Goal: Task Accomplishment & Management: Manage account settings

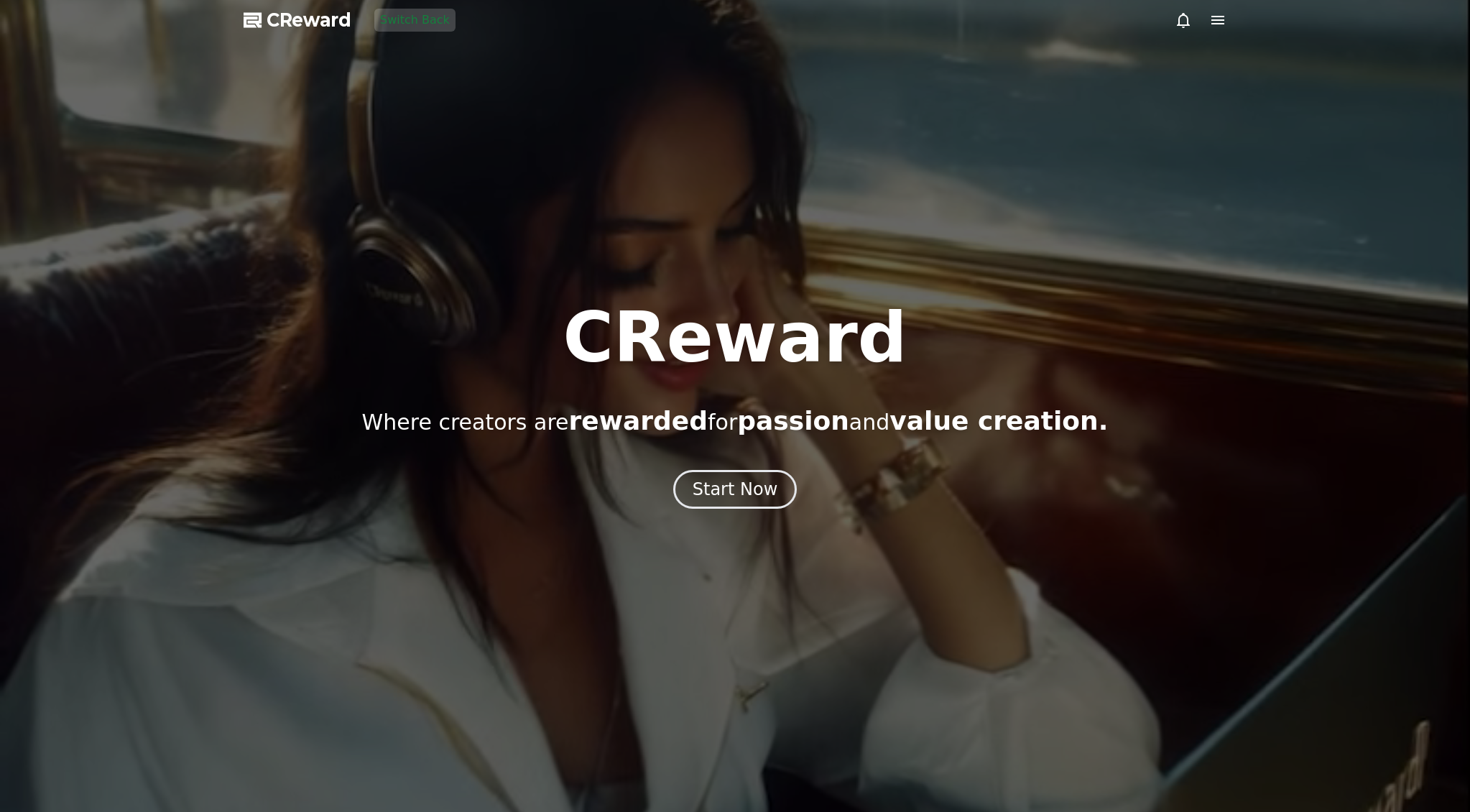
click at [733, 466] on div "CReward Where creators are rewarded for passion and value creation. Start Now" at bounding box center [735, 406] width 1470 height 206
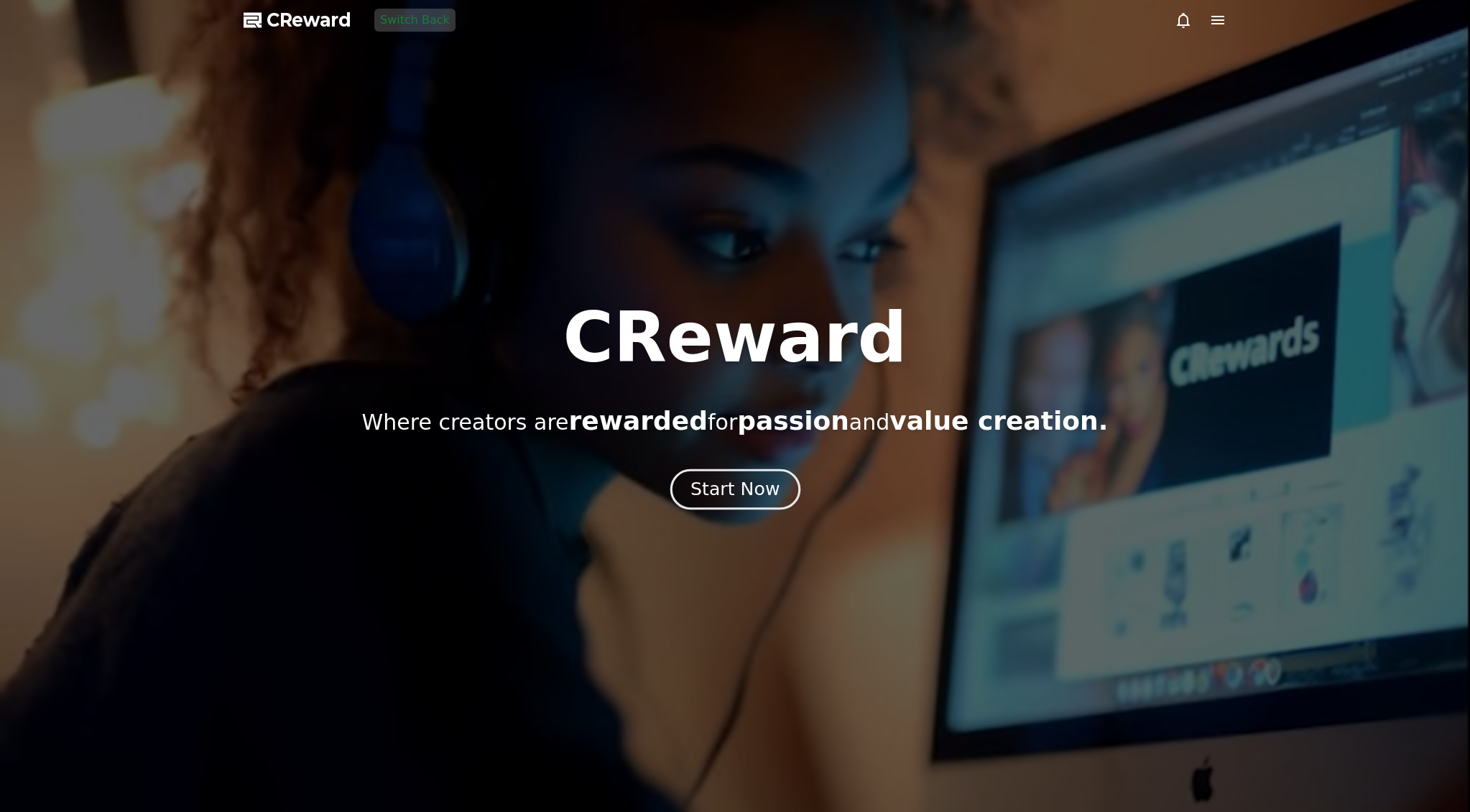
click at [739, 490] on div "Start Now" at bounding box center [735, 489] width 89 height 25
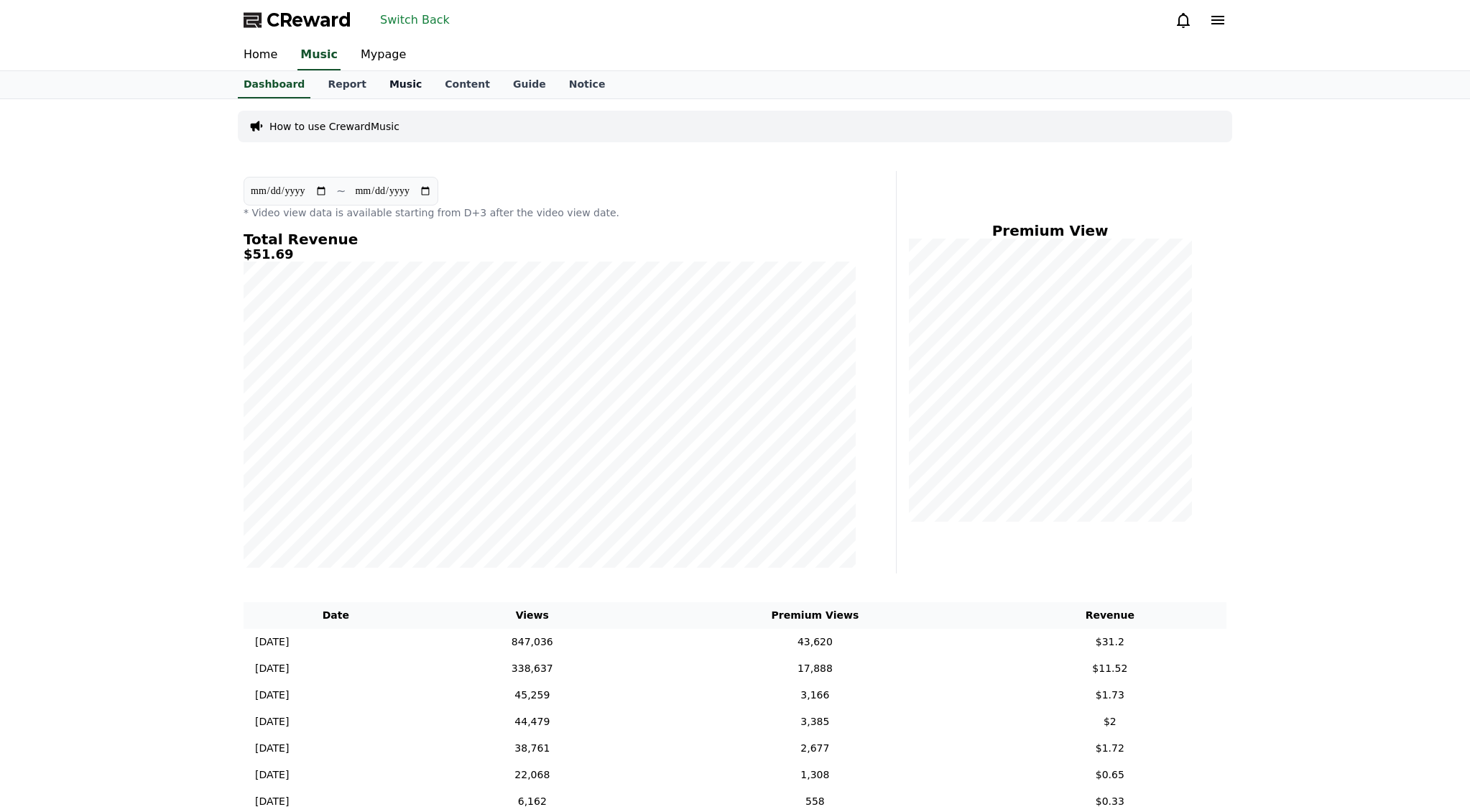
click at [379, 81] on link "Music" at bounding box center [405, 84] width 55 height 27
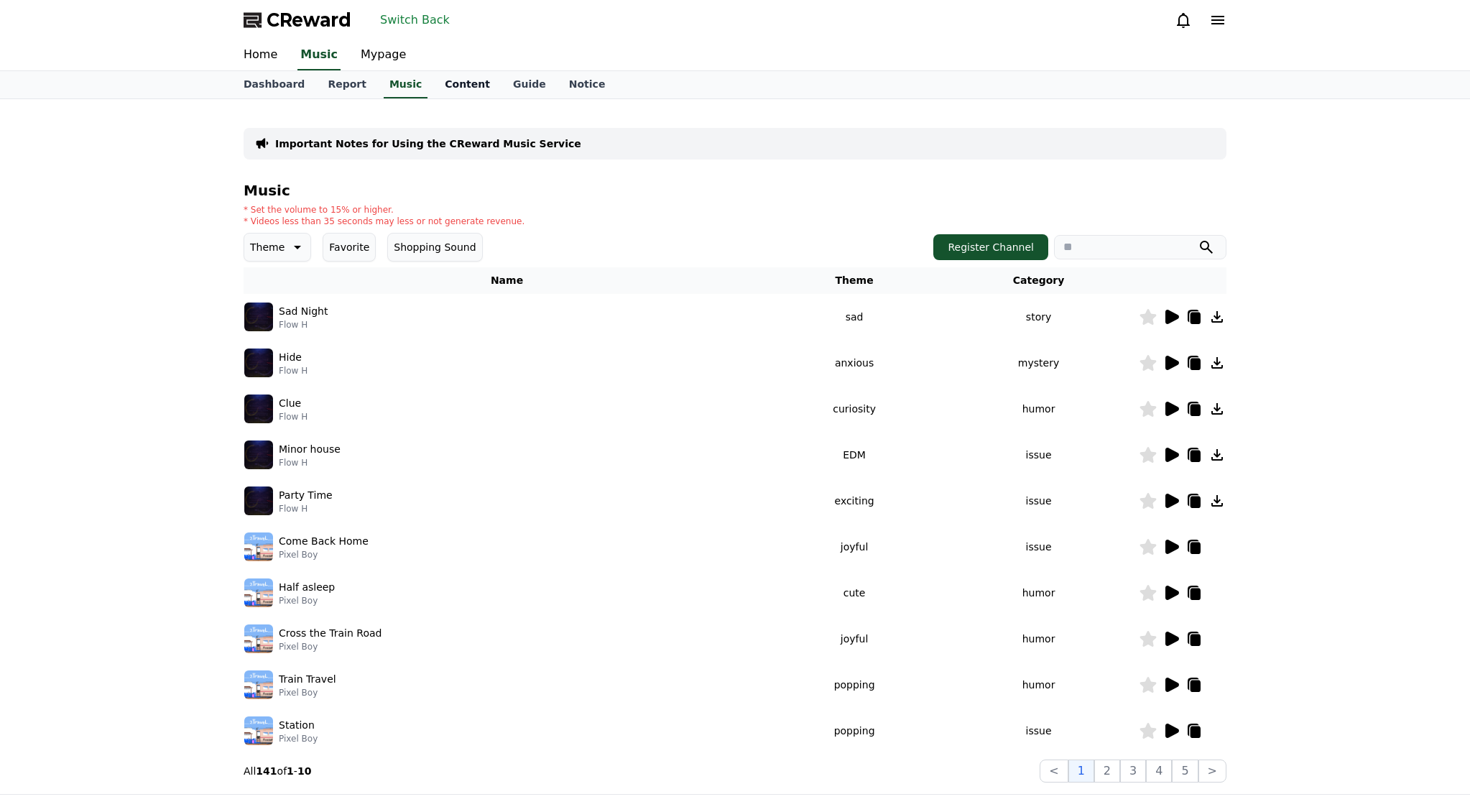
click at [462, 92] on link "Content" at bounding box center [467, 84] width 69 height 27
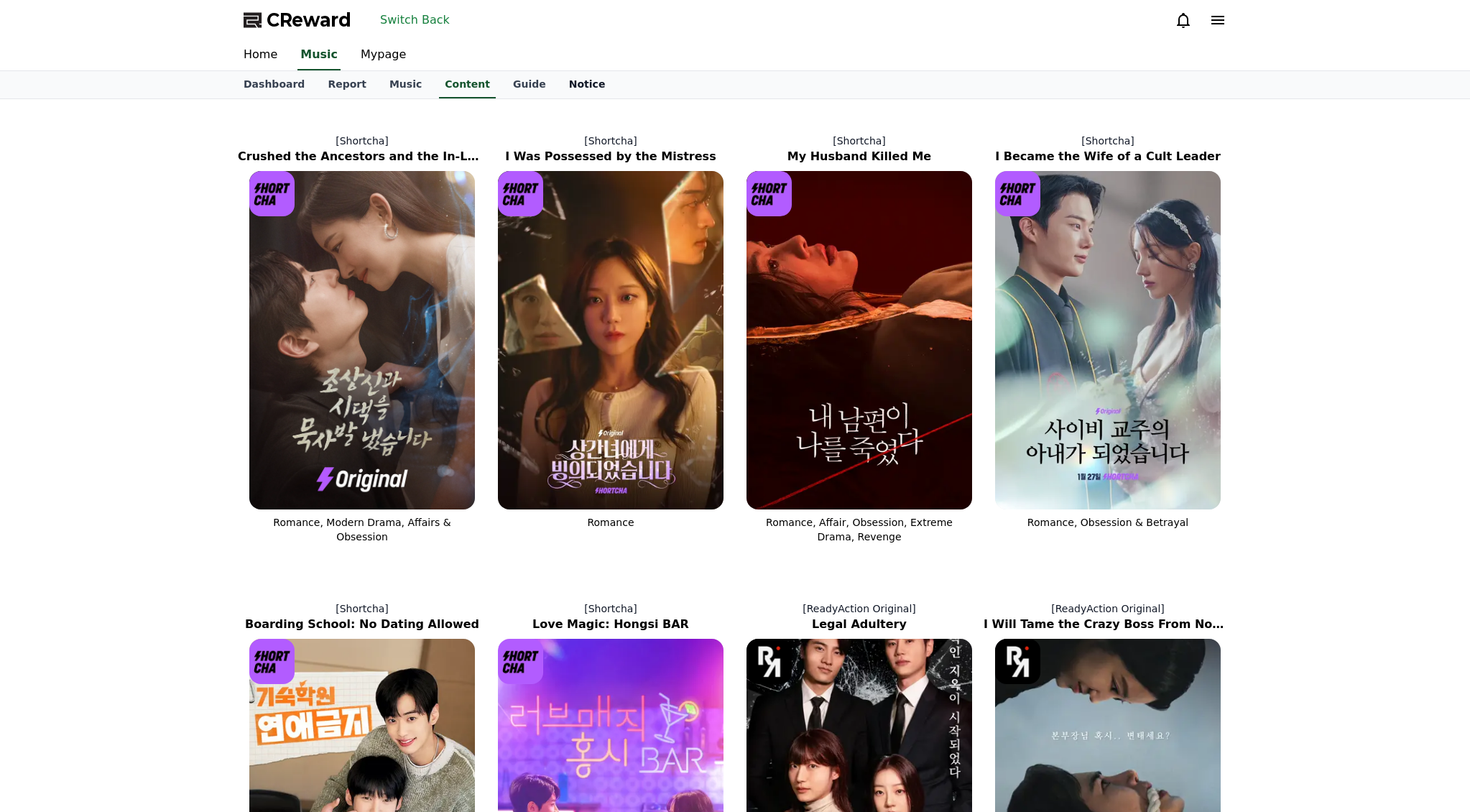
click at [558, 82] on link "Notice" at bounding box center [588, 84] width 59 height 27
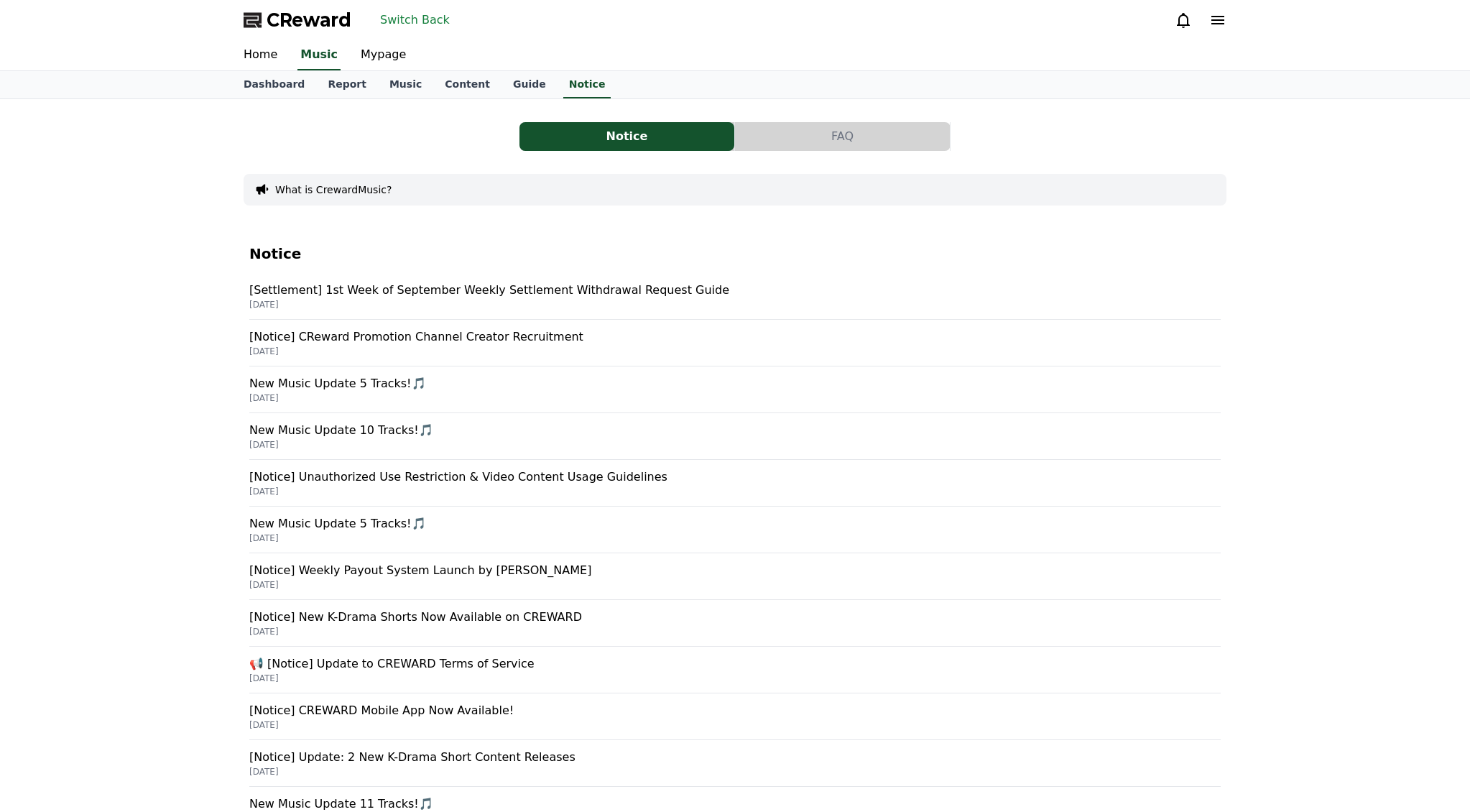
click at [335, 47] on div "Home Music Mypage" at bounding box center [735, 55] width 1006 height 31
click at [365, 50] on link "Mypage" at bounding box center [383, 55] width 69 height 31
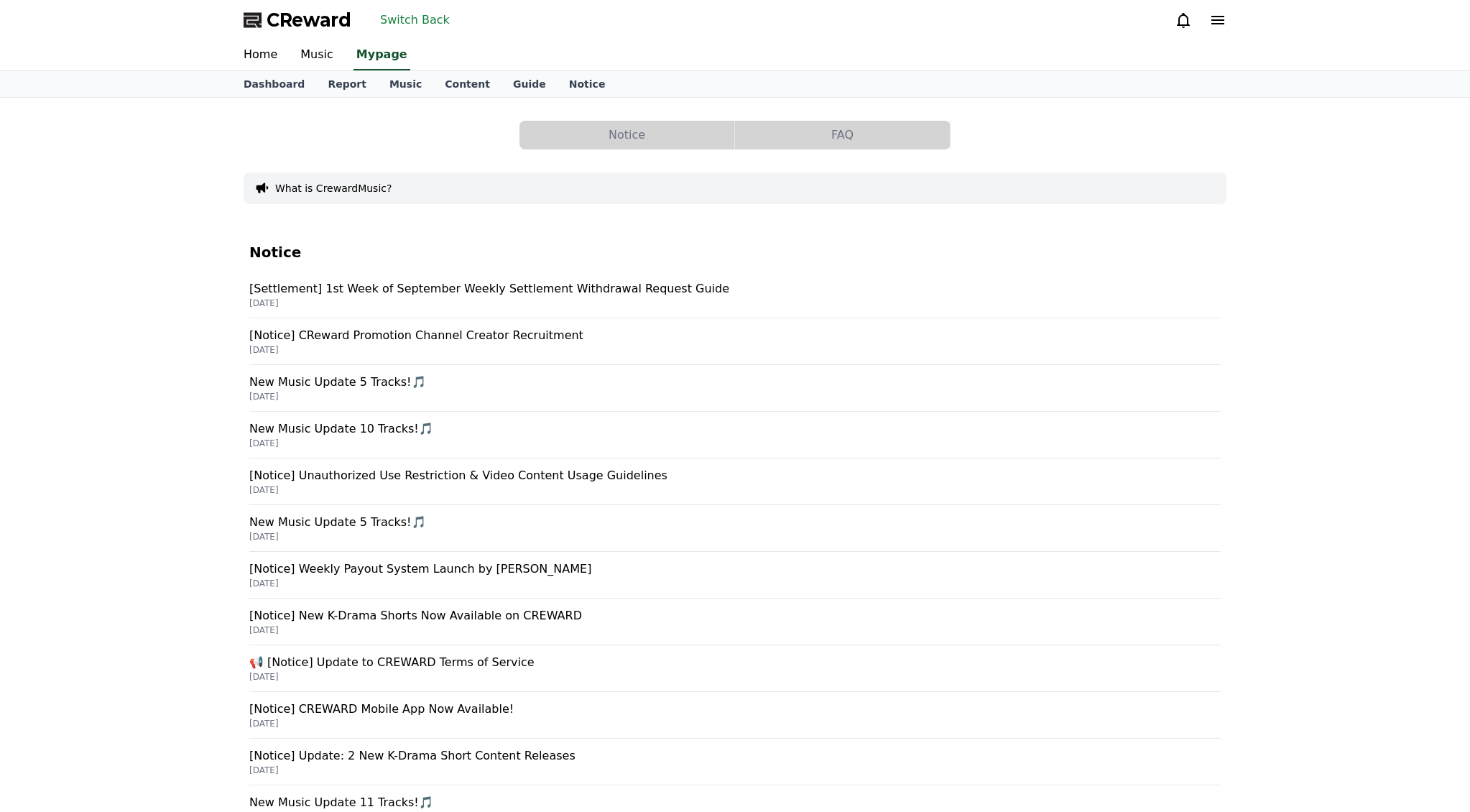
select select "**********"
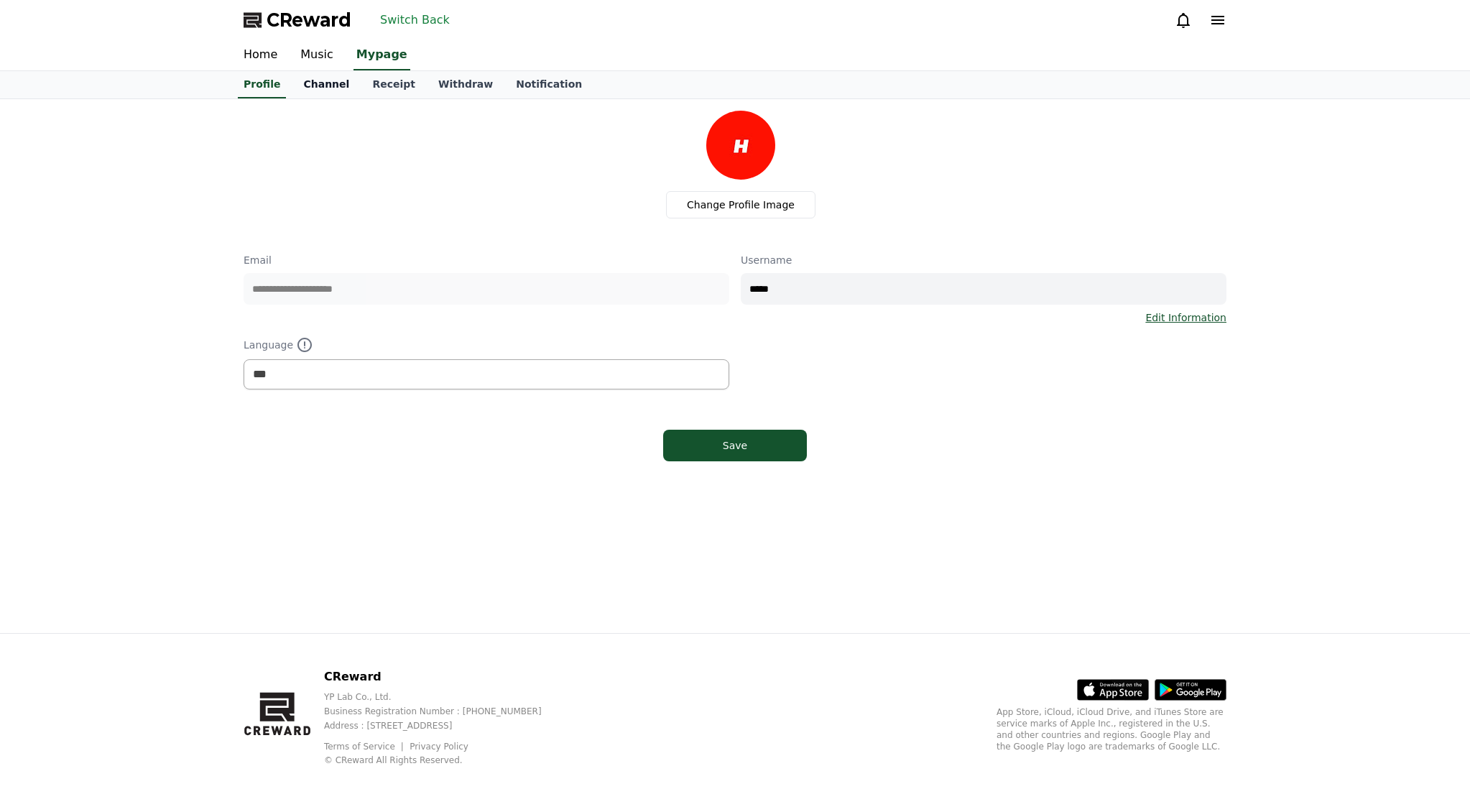
click at [322, 83] on link "Channel" at bounding box center [326, 84] width 69 height 27
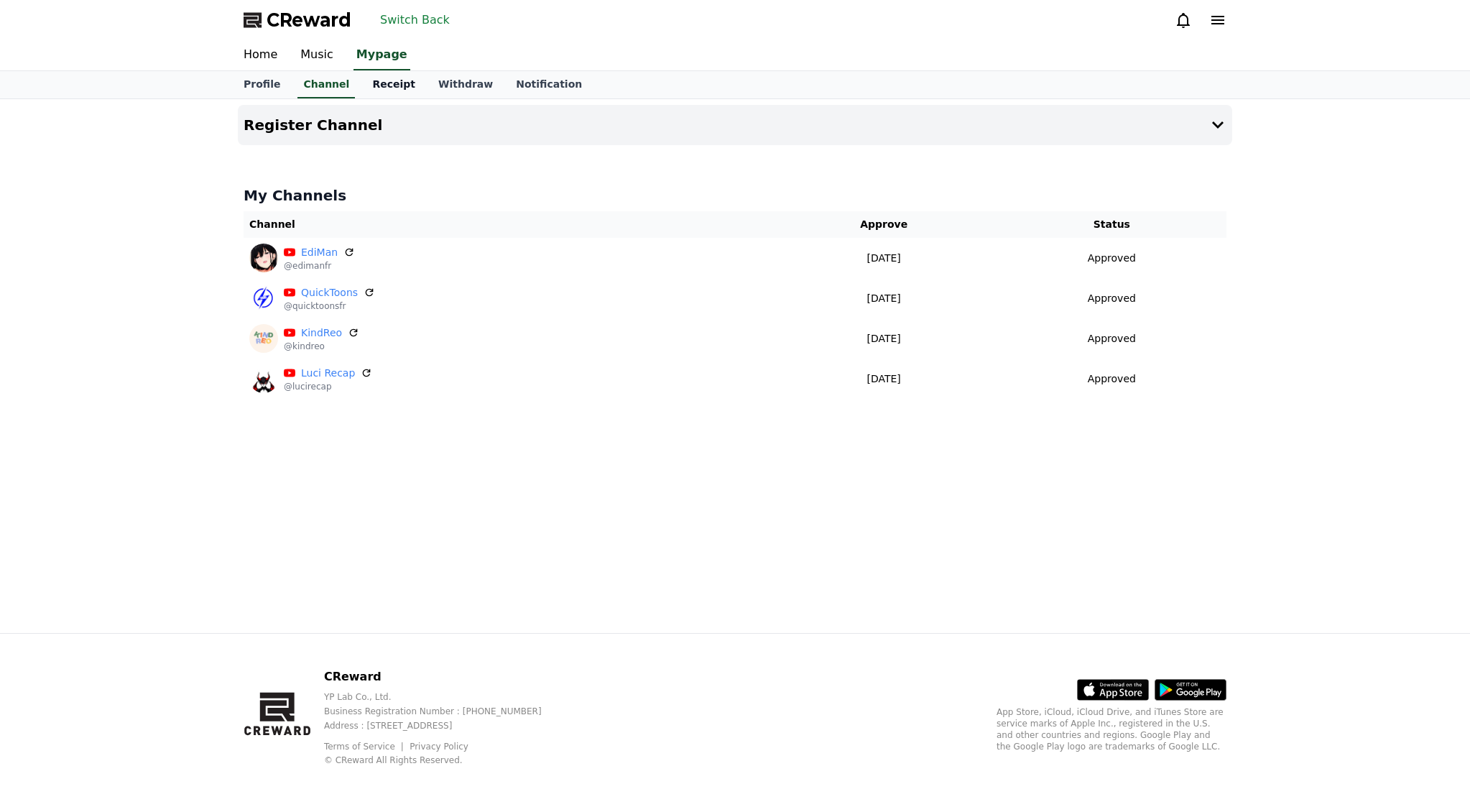
click at [364, 86] on link "Receipt" at bounding box center [394, 84] width 66 height 27
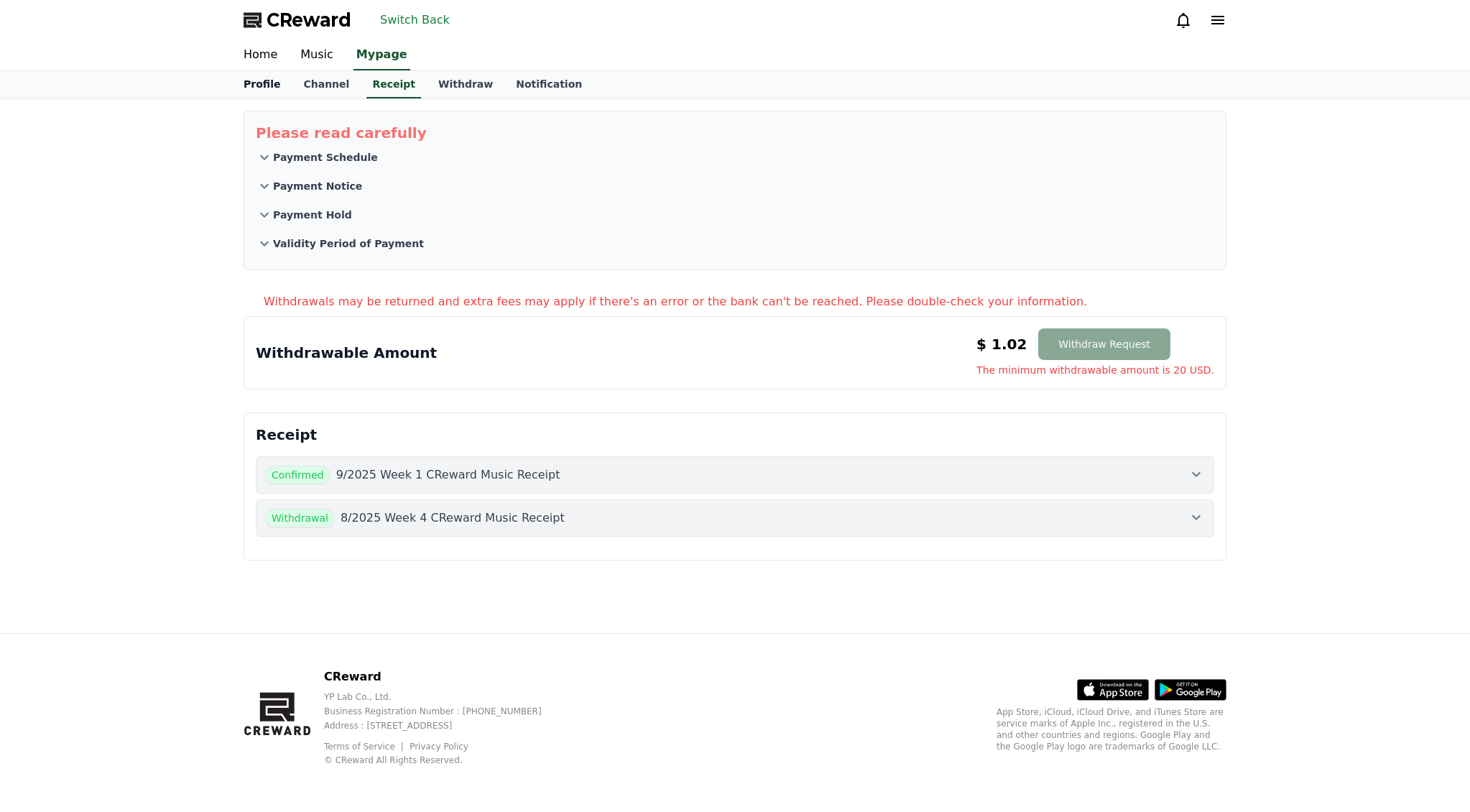
click at [277, 91] on link "Profile" at bounding box center [262, 84] width 59 height 27
select select "**********"
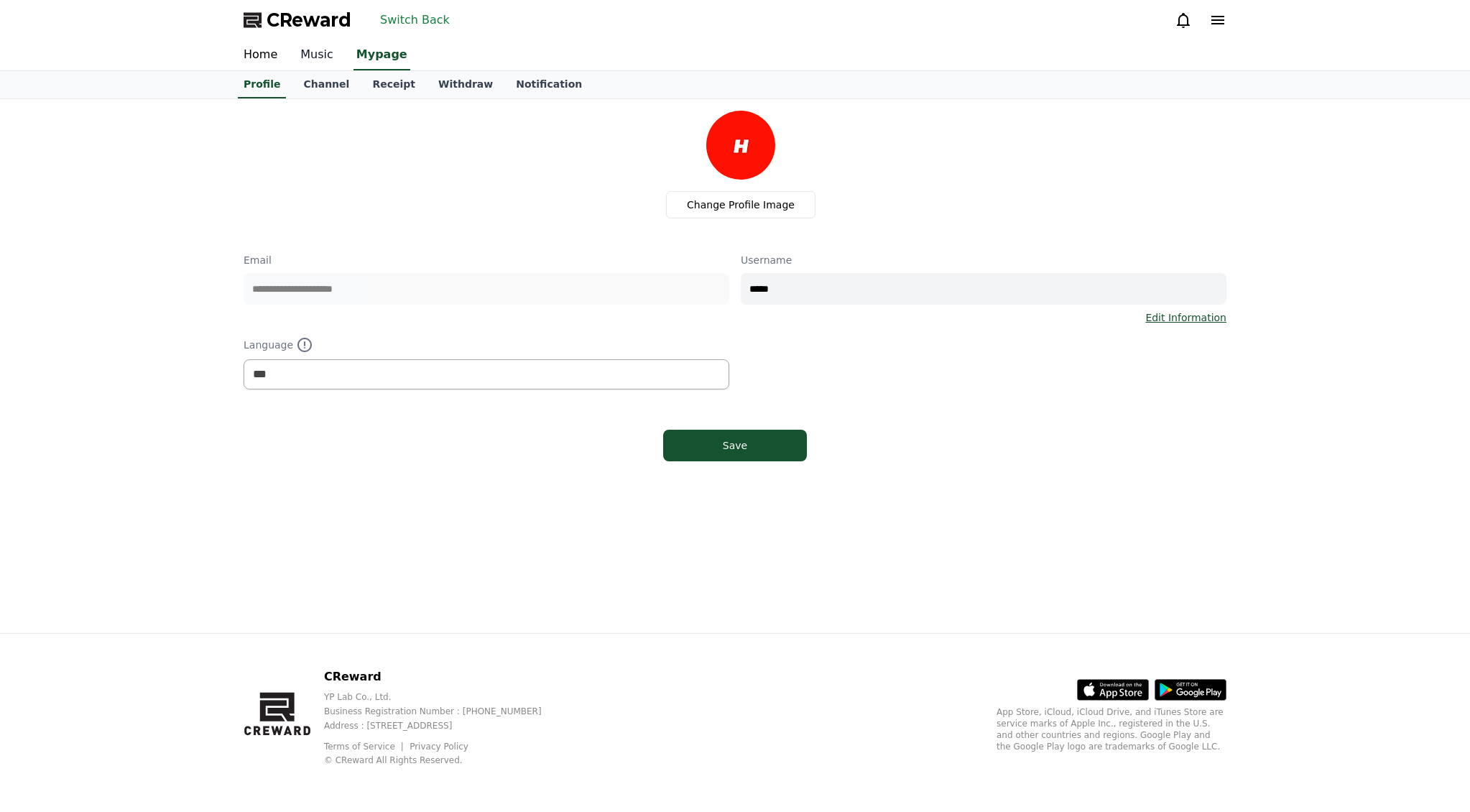
click at [315, 67] on link "Music" at bounding box center [317, 55] width 56 height 31
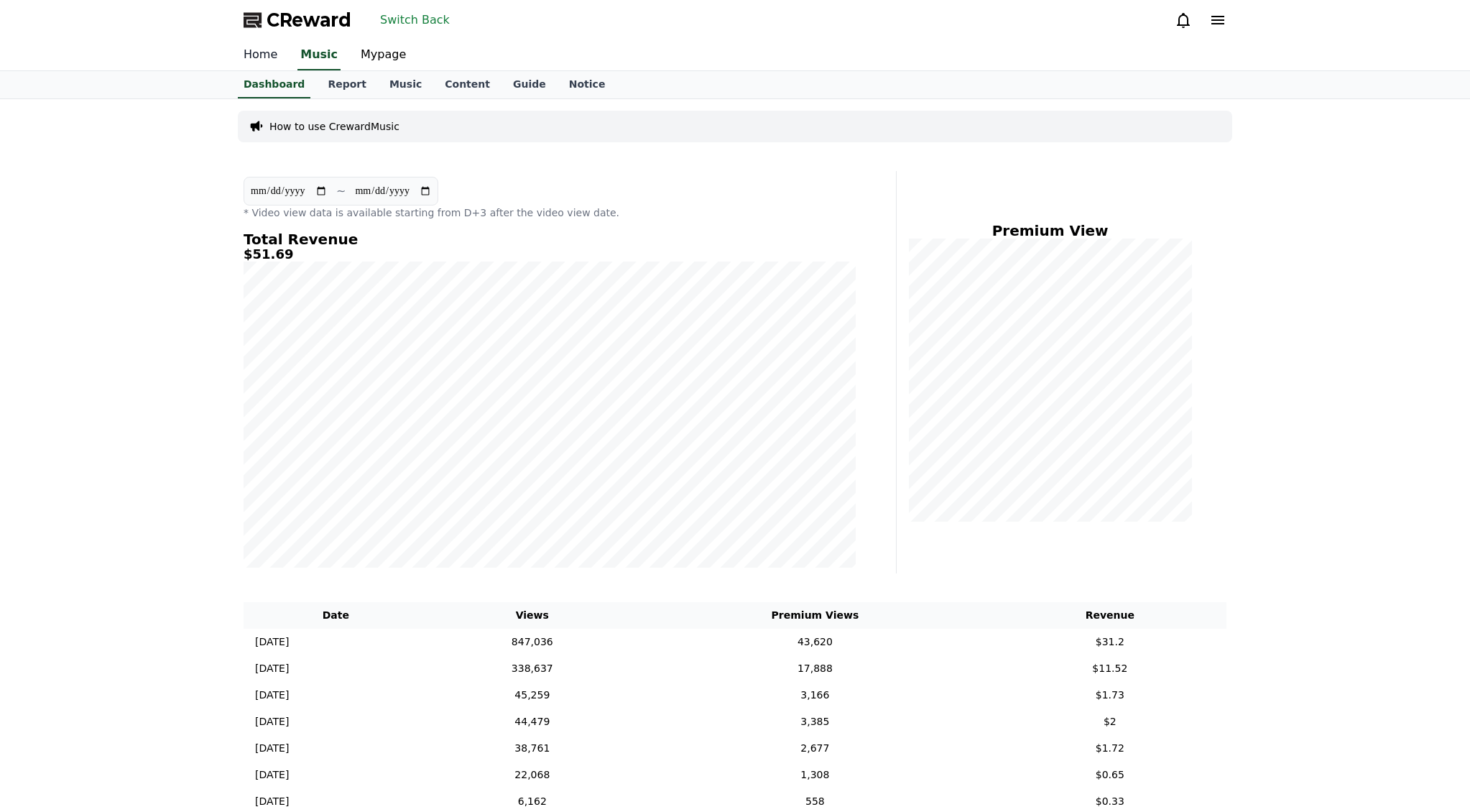
click at [271, 59] on link "Home" at bounding box center [260, 55] width 57 height 31
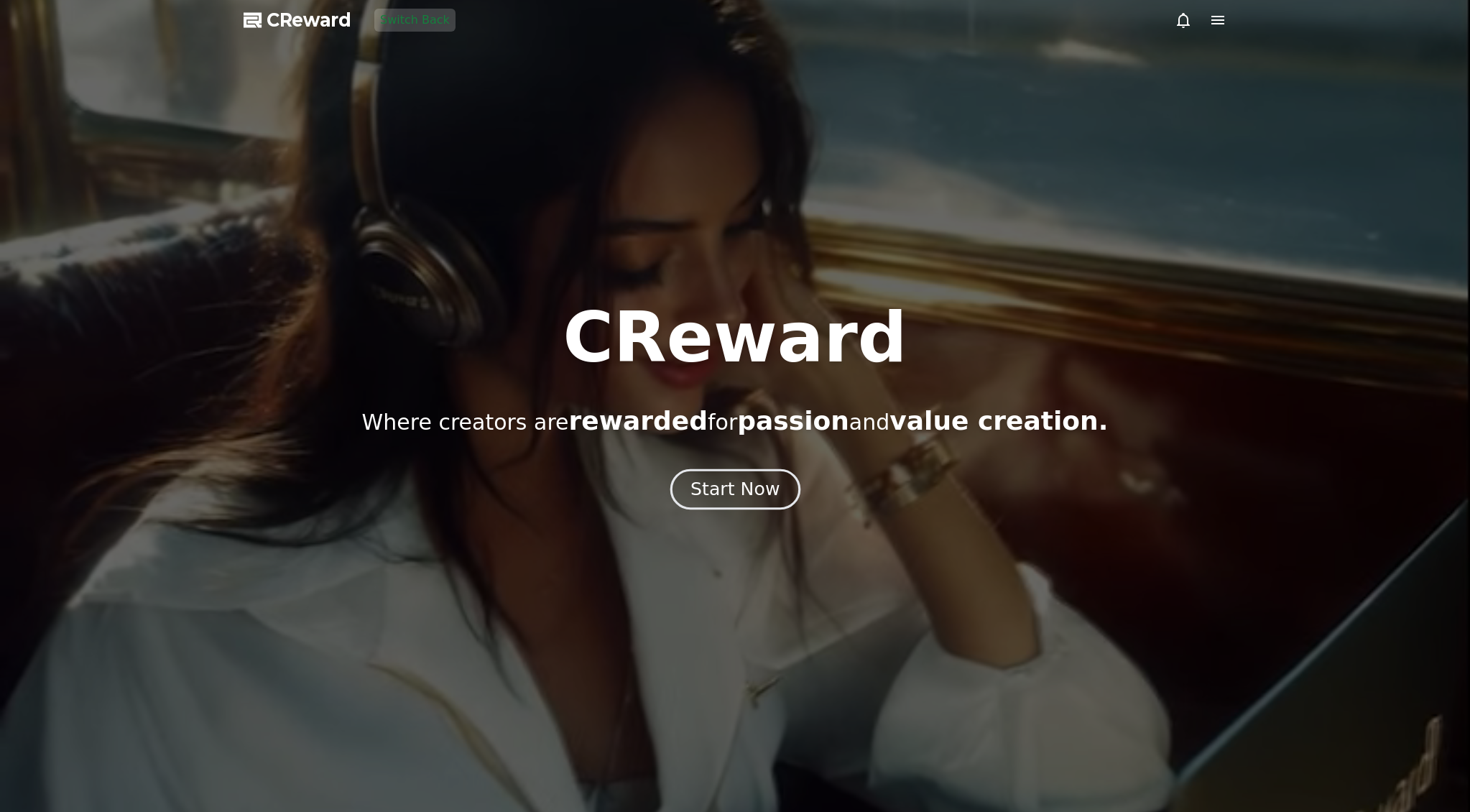
click at [711, 476] on button "Start Now" at bounding box center [734, 490] width 130 height 41
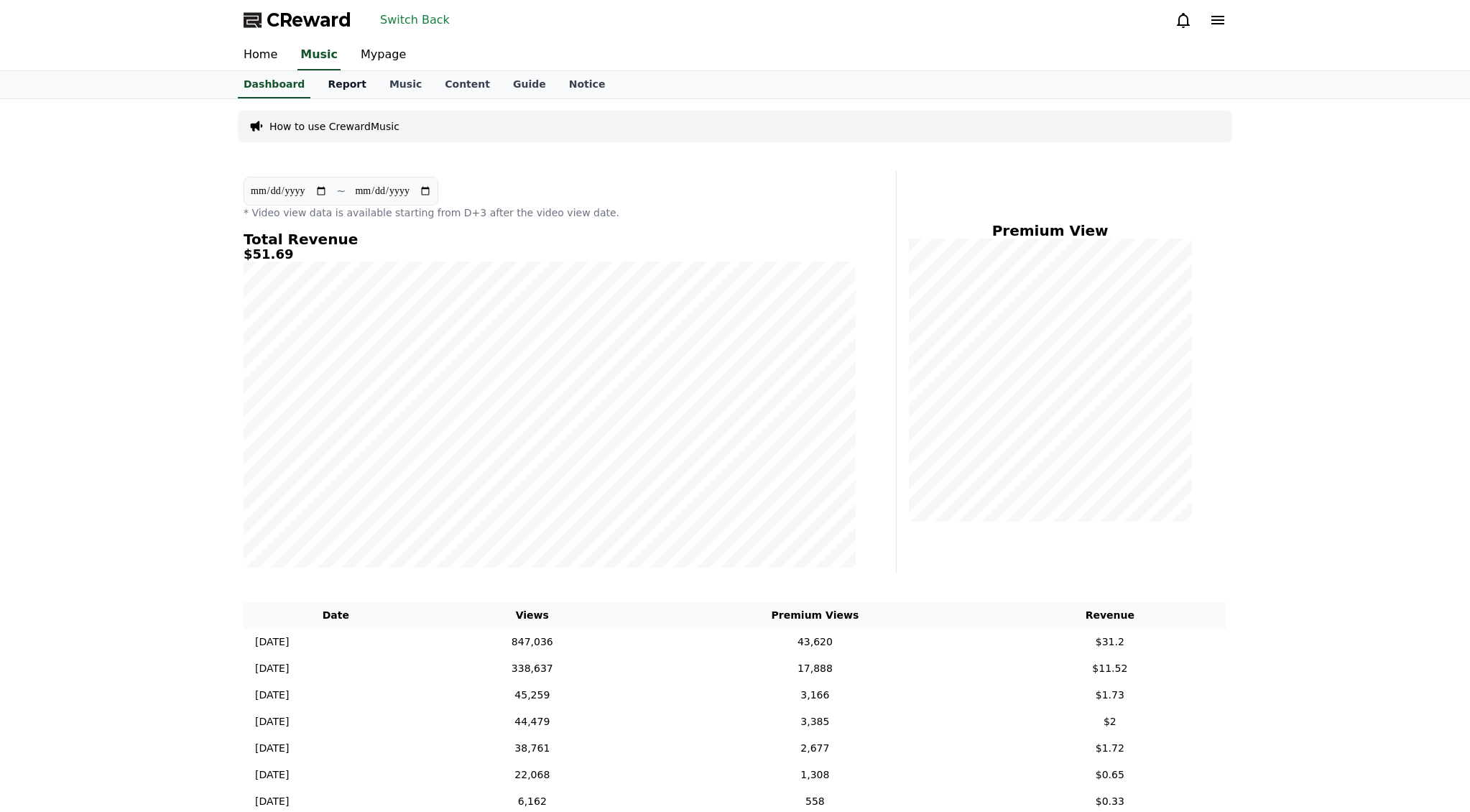
click at [335, 82] on link "Report" at bounding box center [347, 84] width 62 height 27
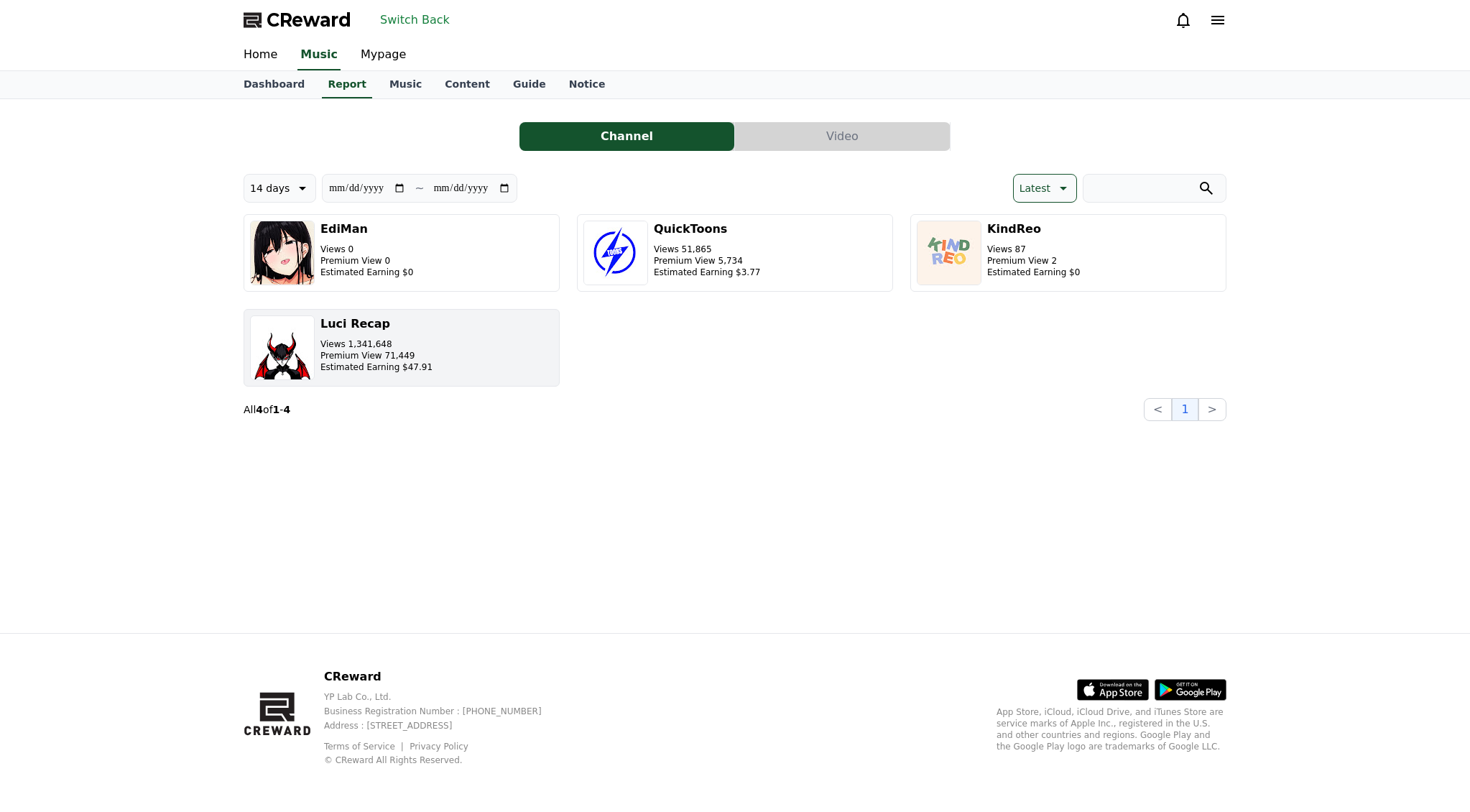
click at [483, 338] on button "Luci Recap Views 1,341,648 Premium View 71,449 Estimated Earning $47.91" at bounding box center [402, 348] width 316 height 78
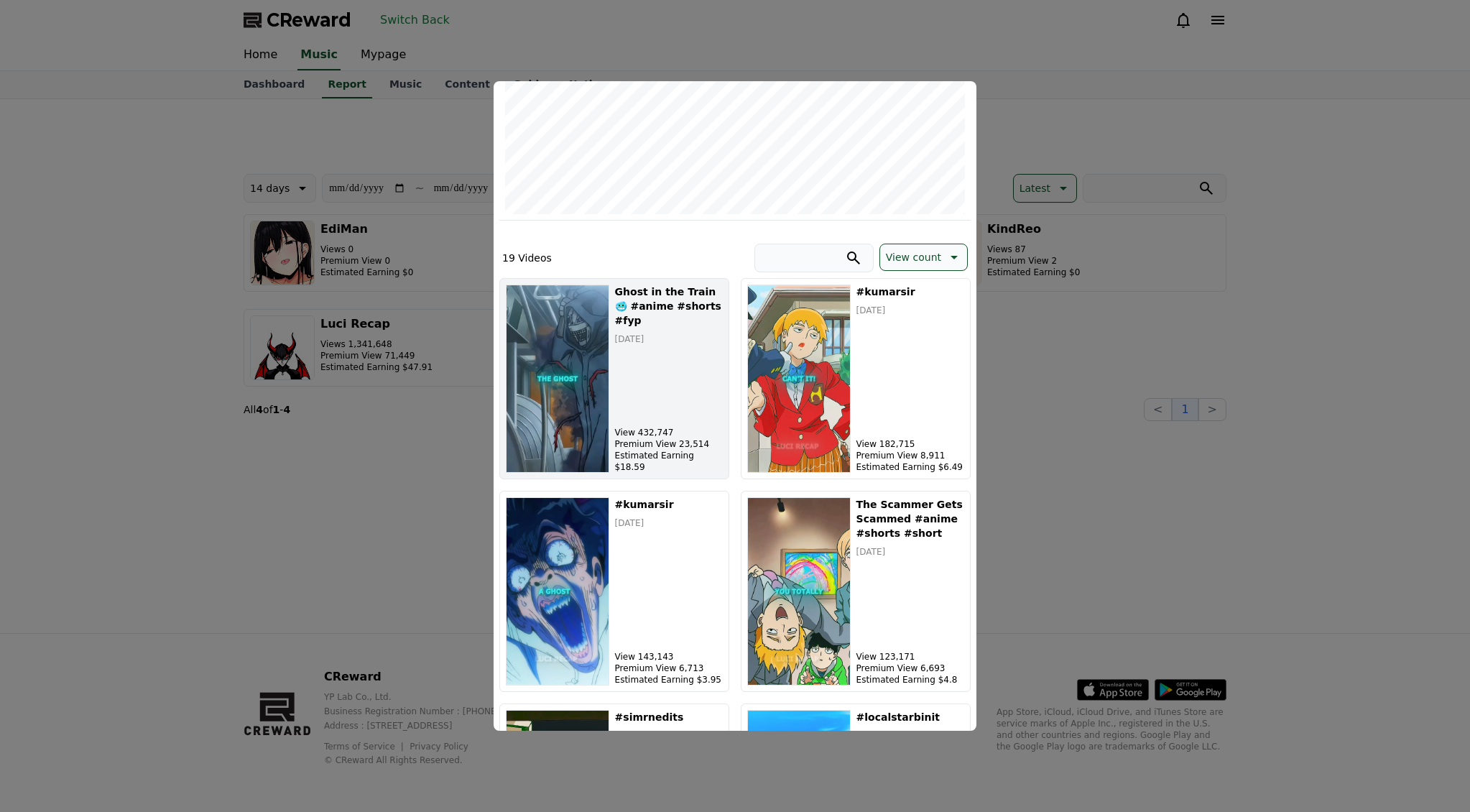
scroll to position [287, 0]
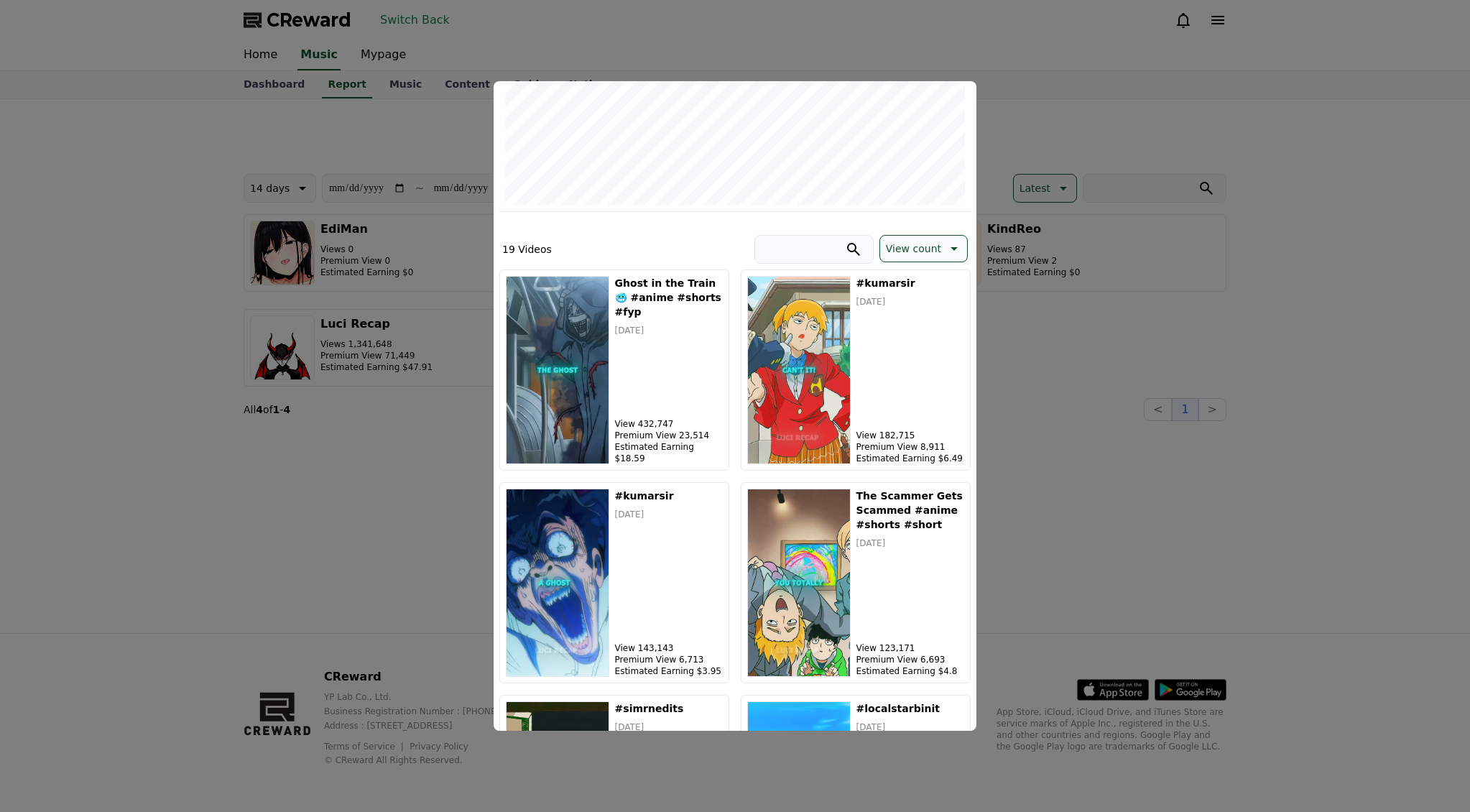
click at [955, 242] on icon "modal" at bounding box center [953, 248] width 17 height 17
click at [923, 361] on button "User Revenue" at bounding box center [921, 360] width 81 height 31
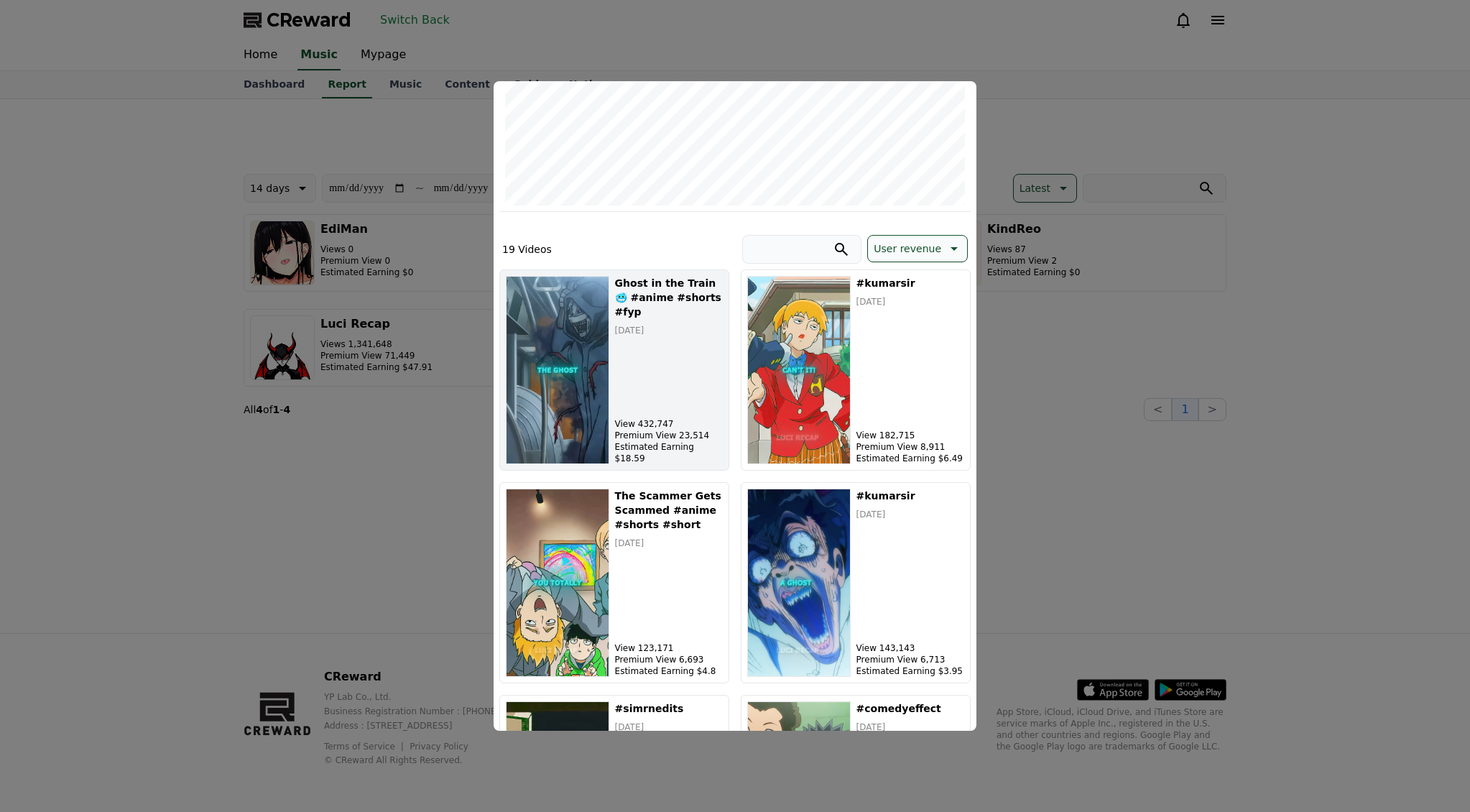
click at [678, 378] on div "Ghost in the Train 🥶 #anime #shorts #fyp 2025-09-03 View 432,747 Premium View 2…" at bounding box center [668, 370] width 107 height 188
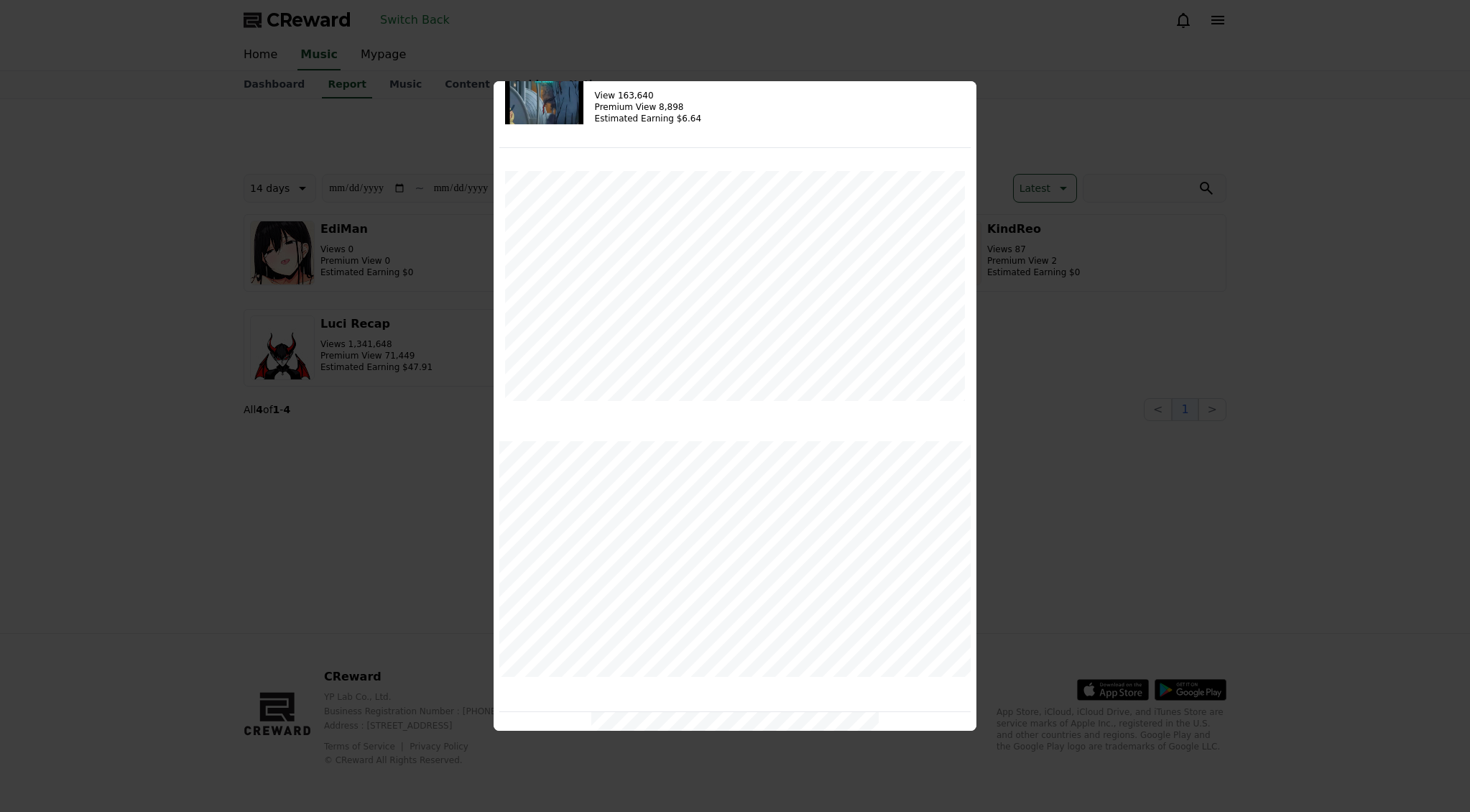
scroll to position [376, 0]
click at [1383, 241] on button "close modal" at bounding box center [735, 406] width 1470 height 812
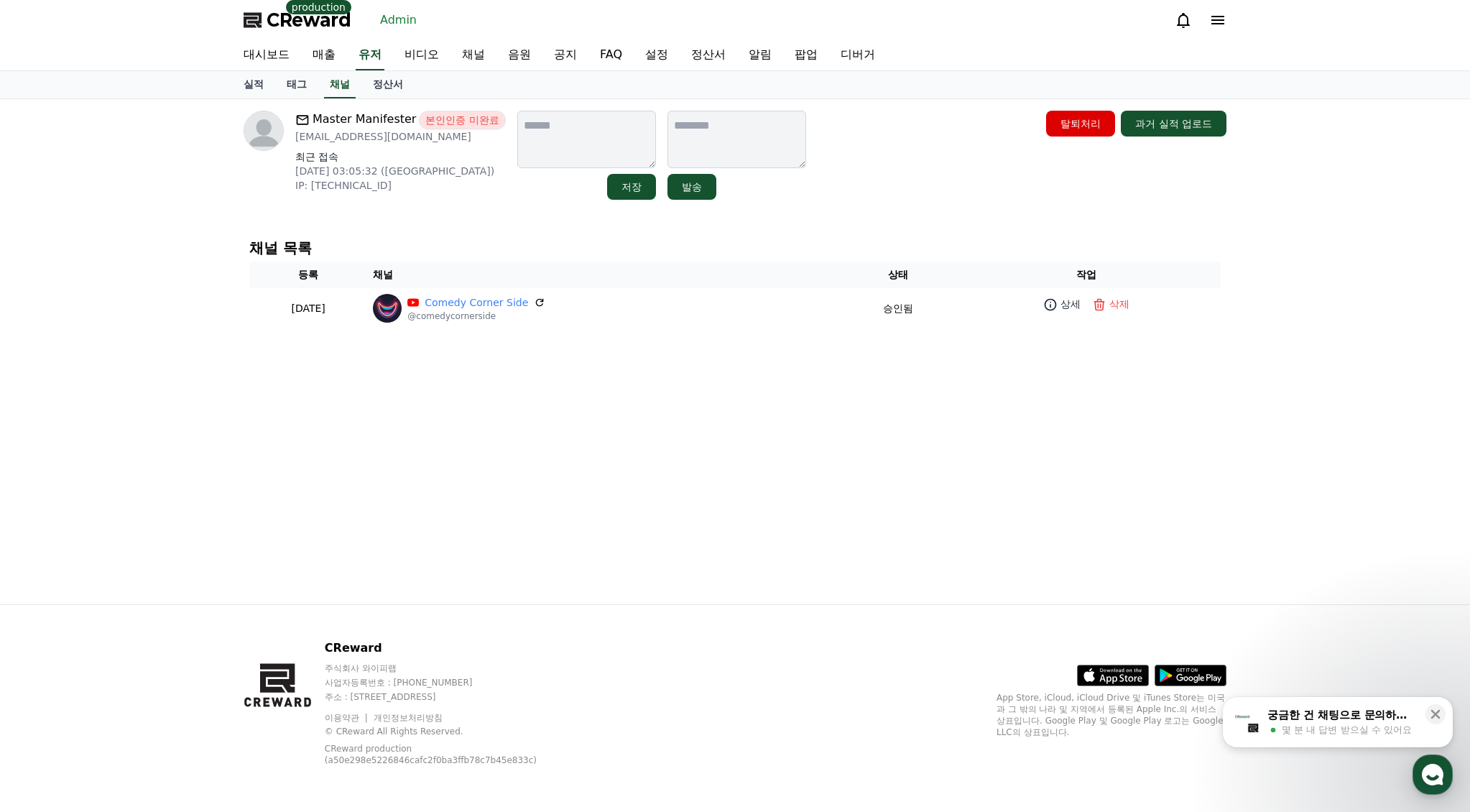
click at [537, 19] on div "CReward production Admin" at bounding box center [735, 20] width 1006 height 40
drag, startPoint x: 383, startPoint y: 61, endPoint x: 377, endPoint y: 60, distance: 6.1
click at [382, 61] on link "유저" at bounding box center [369, 55] width 29 height 31
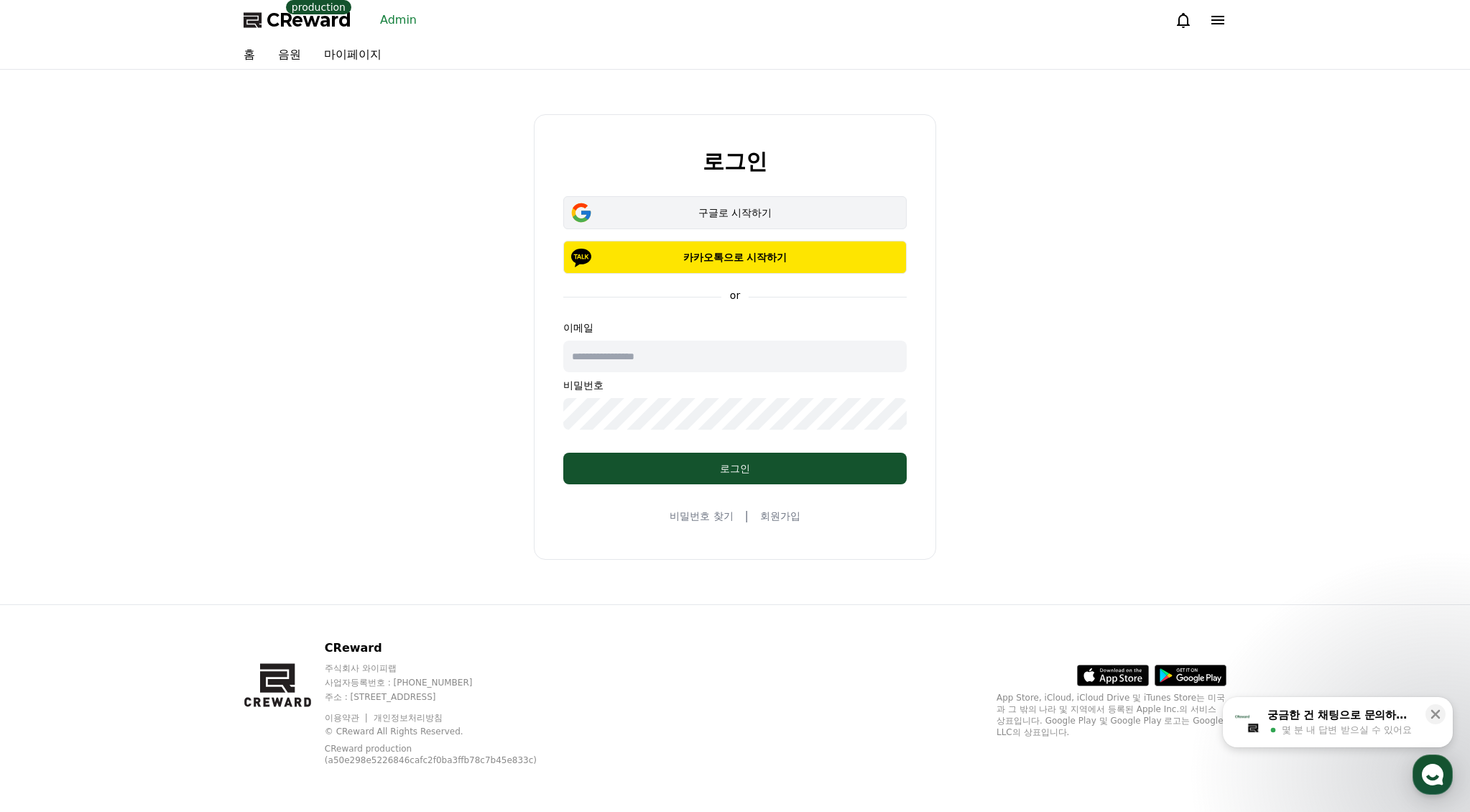
click at [793, 223] on button "구글로 시작하기" at bounding box center [735, 212] width 344 height 33
